Goal: Task Accomplishment & Management: Manage account settings

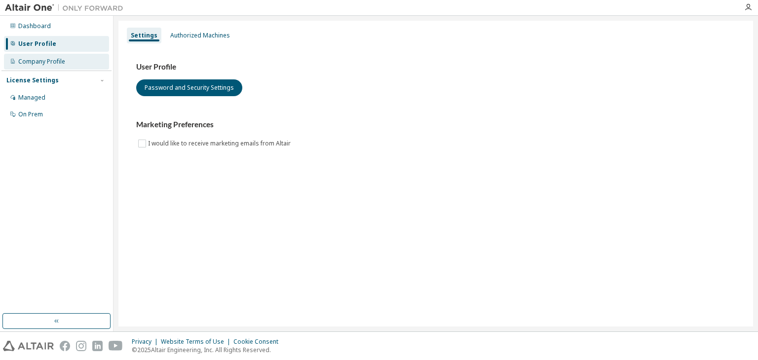
click at [75, 61] on div "Company Profile" at bounding box center [56, 62] width 105 height 16
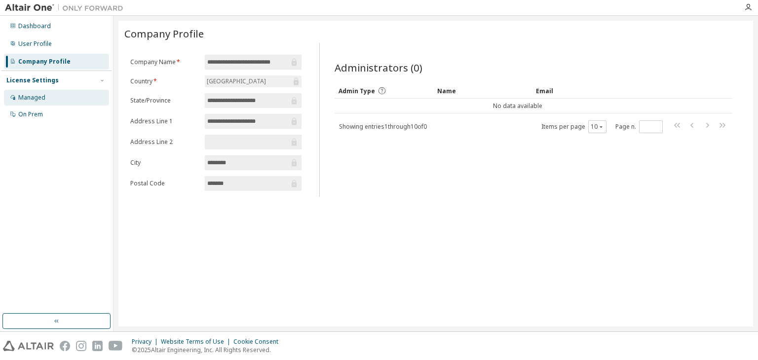
click at [53, 98] on div "Managed" at bounding box center [56, 98] width 105 height 16
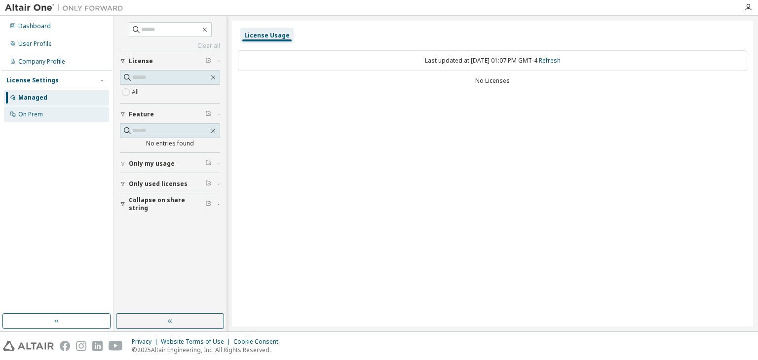
click at [53, 116] on div "On Prem" at bounding box center [56, 115] width 105 height 16
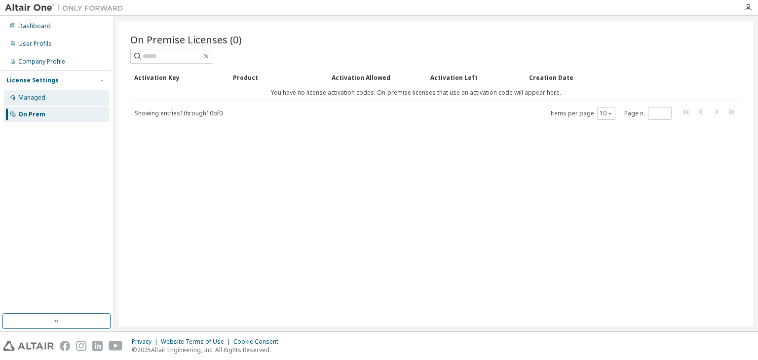
click at [56, 101] on div "Managed" at bounding box center [56, 98] width 105 height 16
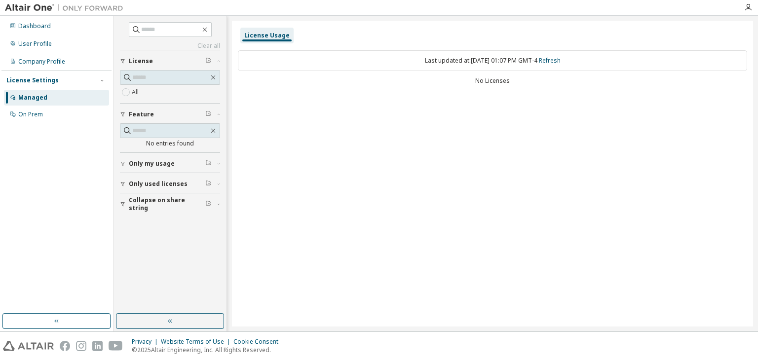
click at [150, 164] on span "Only my usage" at bounding box center [152, 164] width 46 height 8
click at [164, 209] on span "Only used licenses" at bounding box center [158, 213] width 59 height 8
click at [150, 259] on span "Collapse on share string" at bounding box center [167, 262] width 76 height 16
click at [209, 164] on icon "button" at bounding box center [208, 163] width 4 height 4
click at [61, 83] on div "License Settings" at bounding box center [56, 80] width 100 height 9
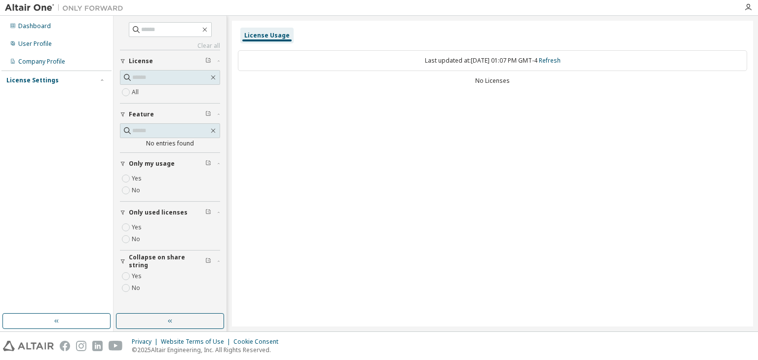
click at [61, 83] on div "License Settings" at bounding box center [56, 80] width 100 height 9
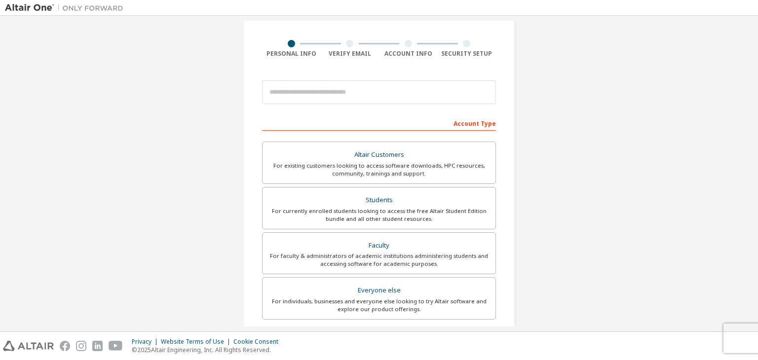
scroll to position [65, 0]
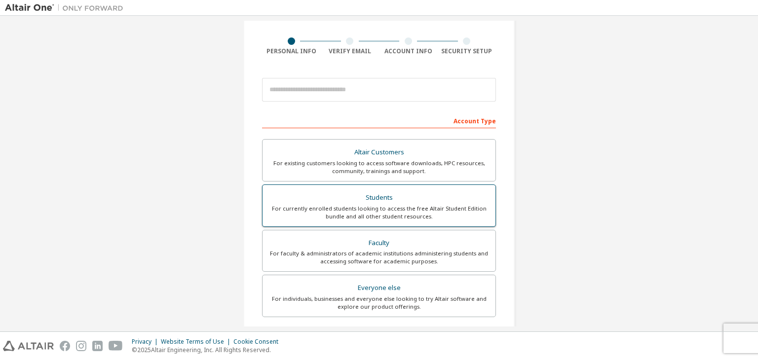
click at [473, 207] on div "For currently enrolled students looking to access the free Altair Student Editi…" at bounding box center [378, 213] width 221 height 16
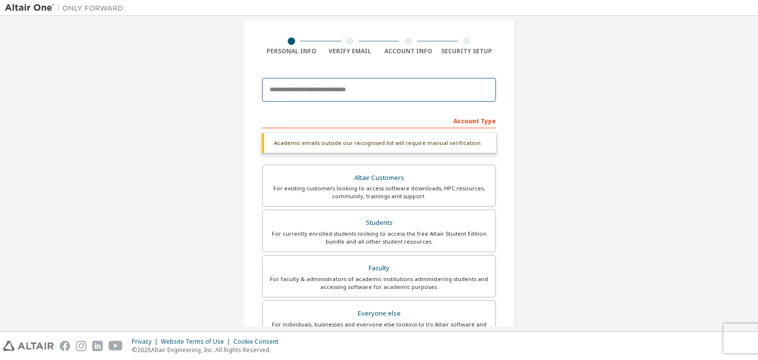
click at [361, 87] on input "email" at bounding box center [379, 90] width 234 height 24
type input "**********"
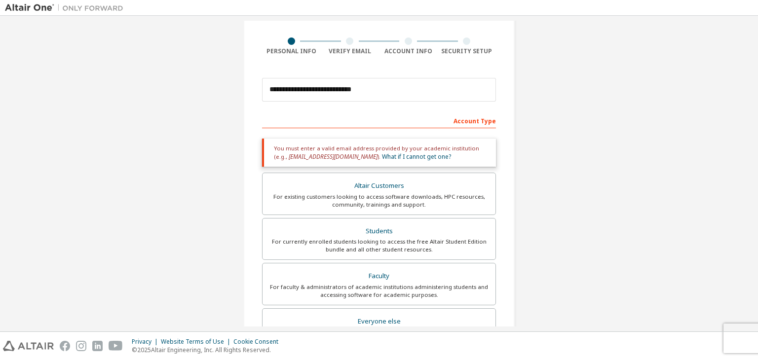
click at [531, 176] on div "**********" at bounding box center [379, 234] width 748 height 556
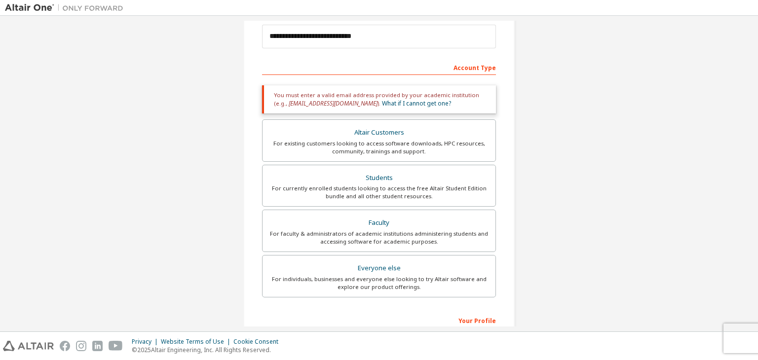
scroll to position [0, 0]
